Goal: Task Accomplishment & Management: Complete application form

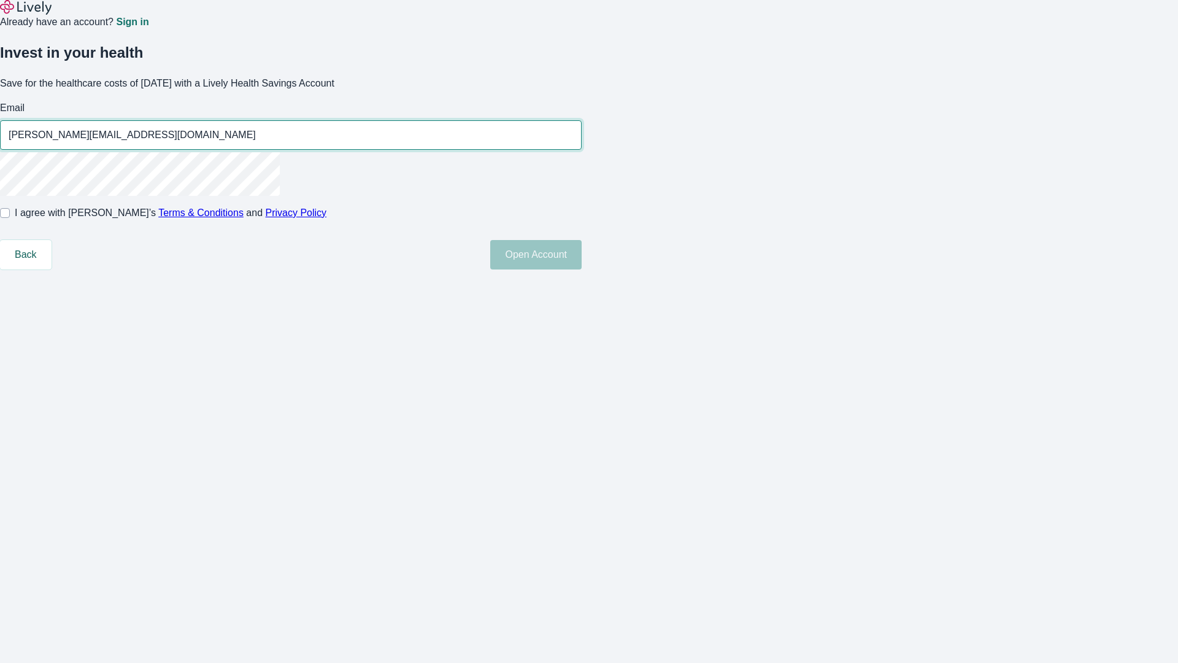
type input "[PERSON_NAME][EMAIL_ADDRESS][DOMAIN_NAME]"
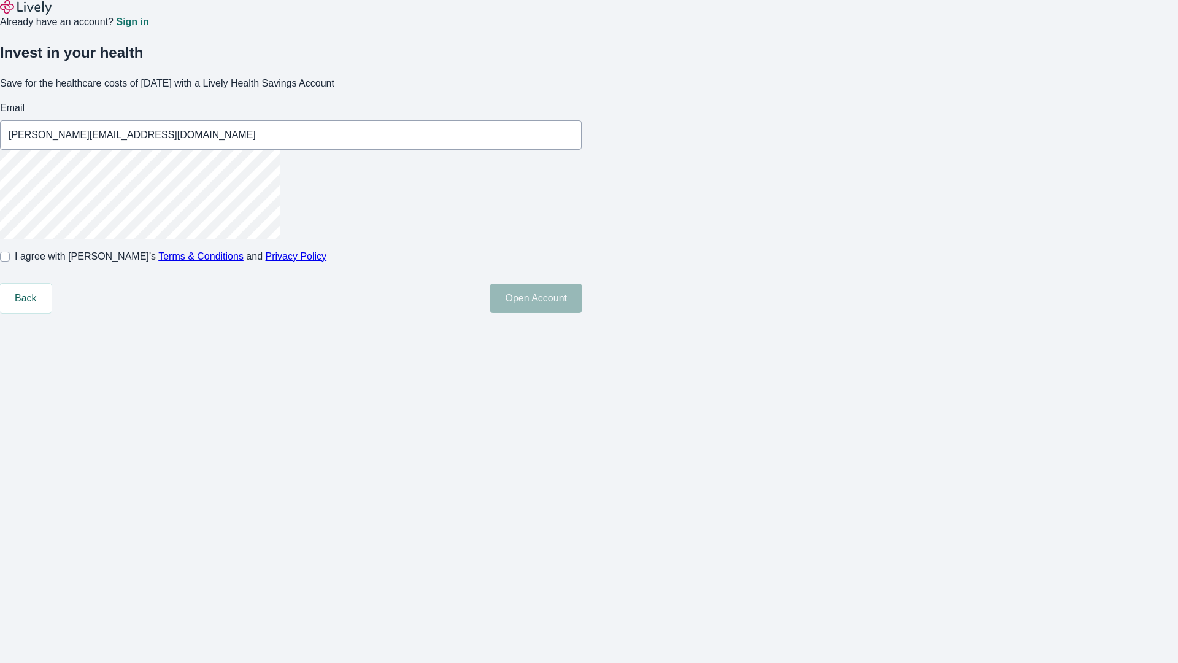
click at [10, 261] on input "I agree with Lively’s Terms & Conditions and Privacy Policy" at bounding box center [5, 257] width 10 height 10
checkbox input "true"
click at [582, 313] on button "Open Account" at bounding box center [535, 297] width 91 height 29
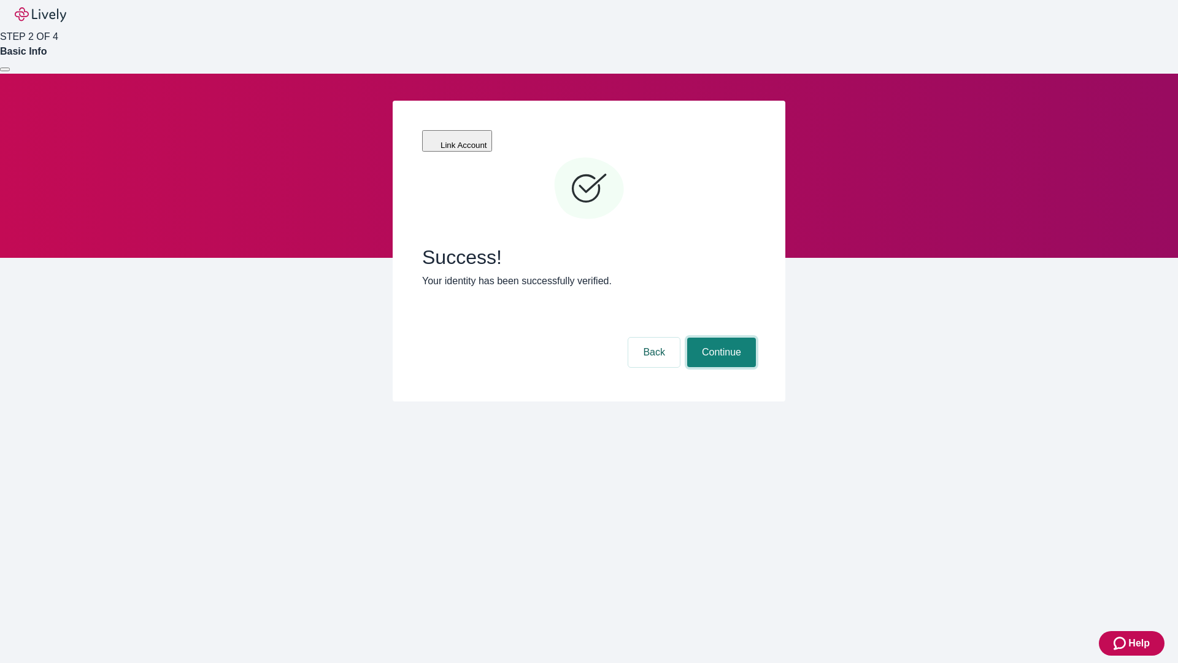
click at [720, 337] on button "Continue" at bounding box center [721, 351] width 69 height 29
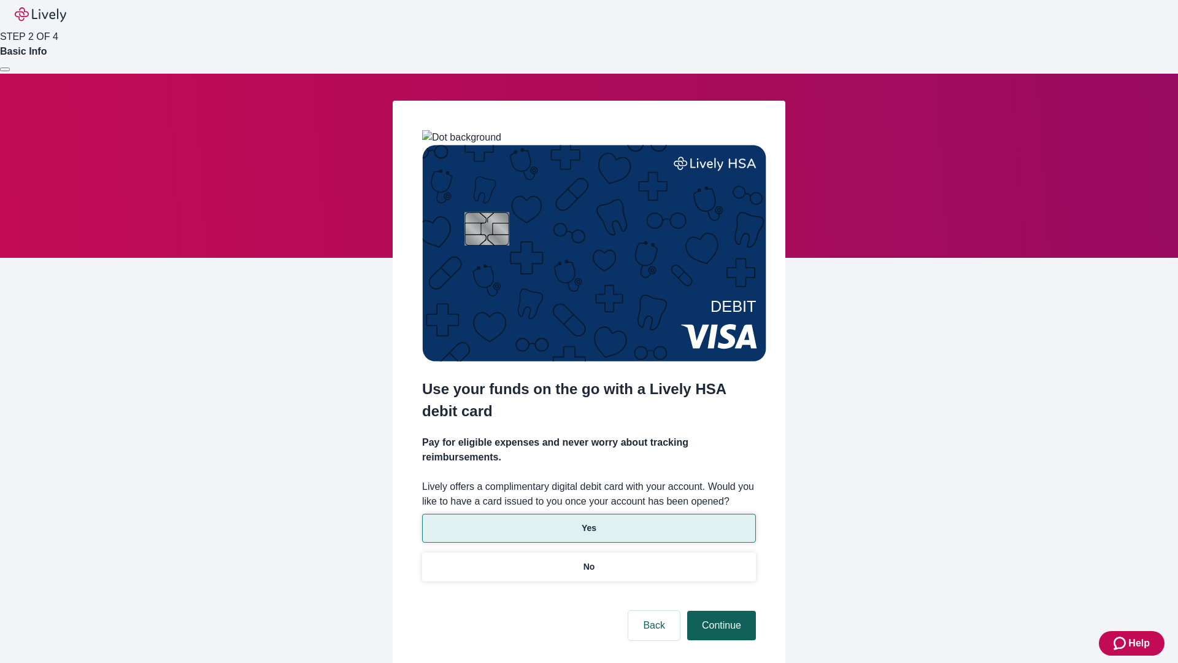
click at [588, 522] on p "Yes" at bounding box center [589, 528] width 15 height 13
click at [720, 610] on button "Continue" at bounding box center [721, 624] width 69 height 29
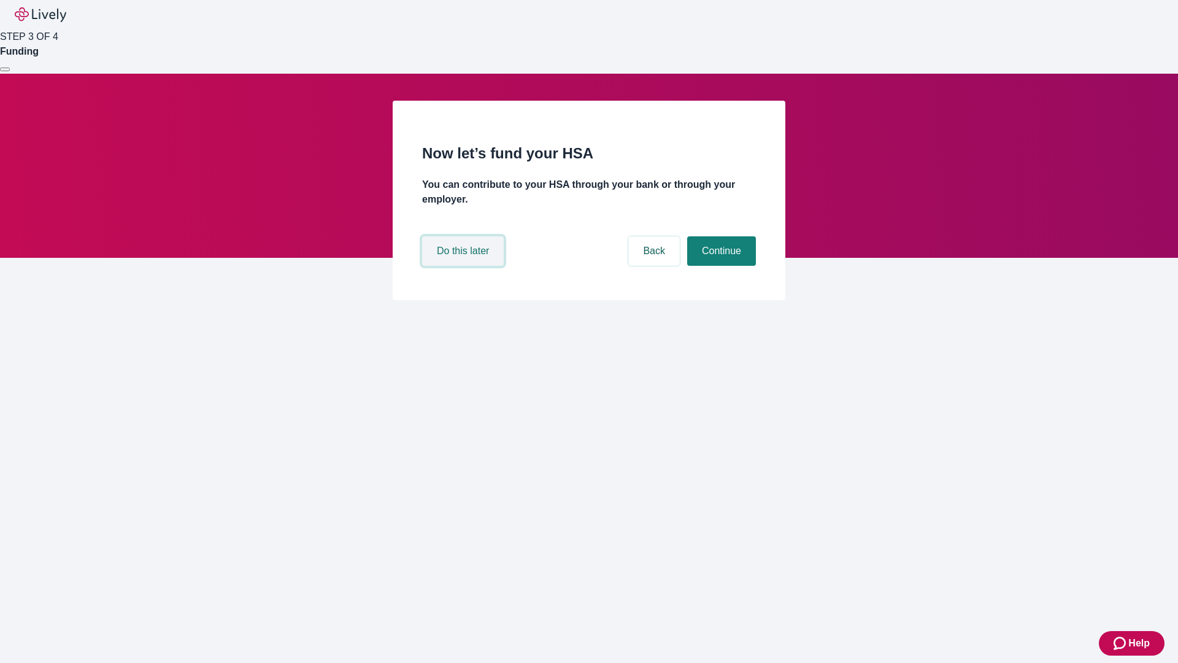
click at [464, 266] on button "Do this later" at bounding box center [463, 250] width 82 height 29
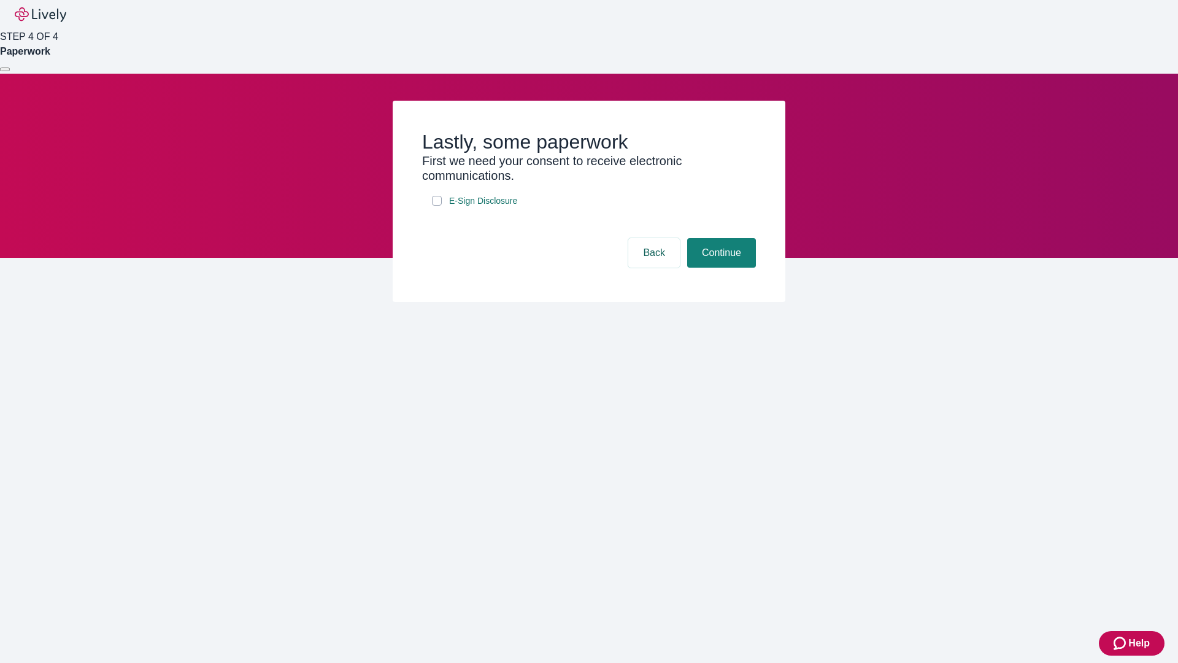
click at [437, 206] on input "E-Sign Disclosure" at bounding box center [437, 201] width 10 height 10
checkbox input "true"
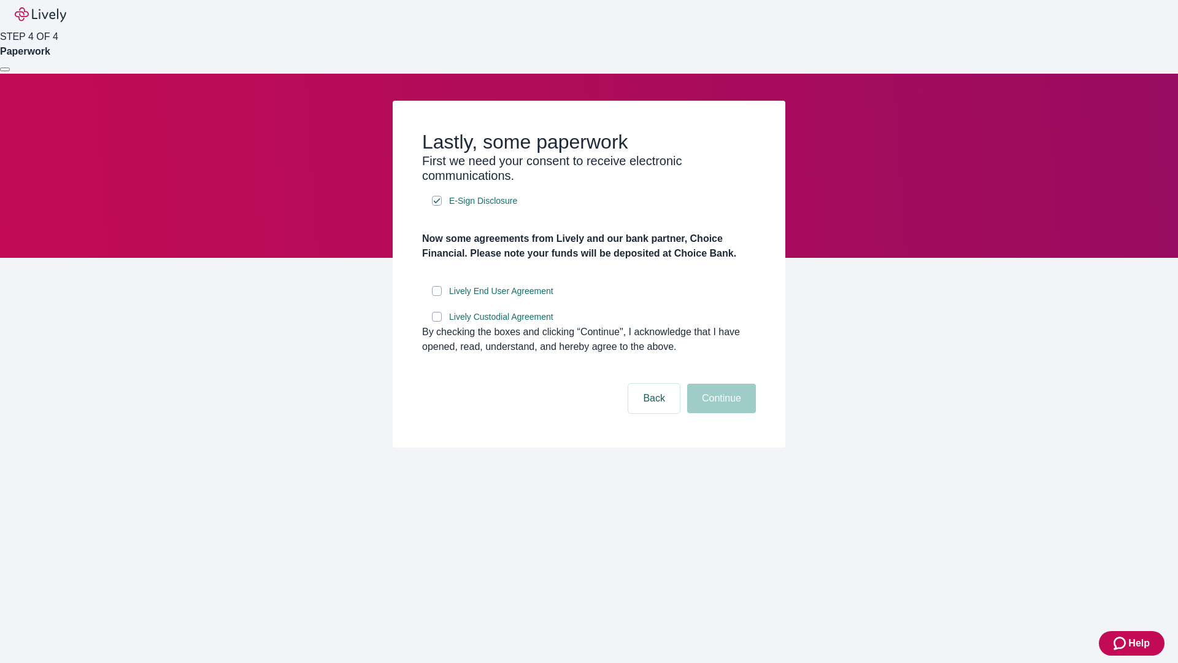
click at [437, 296] on input "Lively End User Agreement" at bounding box center [437, 291] width 10 height 10
checkbox input "true"
click at [437, 322] on input "Lively Custodial Agreement" at bounding box center [437, 317] width 10 height 10
checkbox input "true"
click at [720, 413] on button "Continue" at bounding box center [721, 397] width 69 height 29
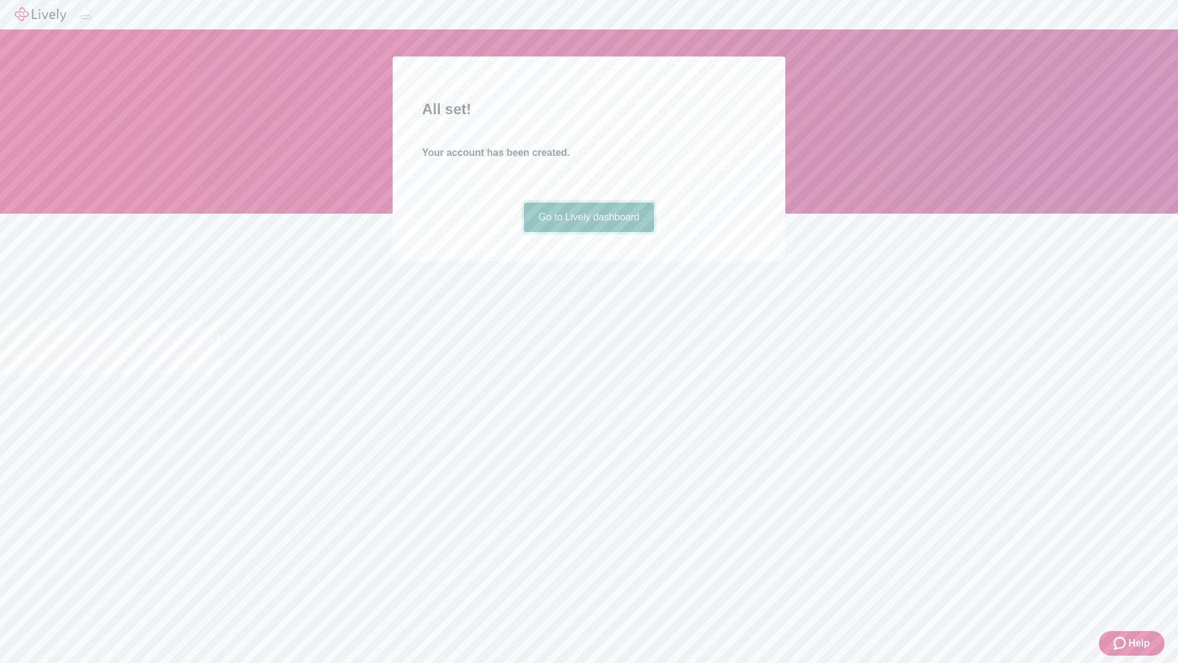
click at [588, 232] on link "Go to Lively dashboard" at bounding box center [589, 216] width 131 height 29
